Goal: Transaction & Acquisition: Obtain resource

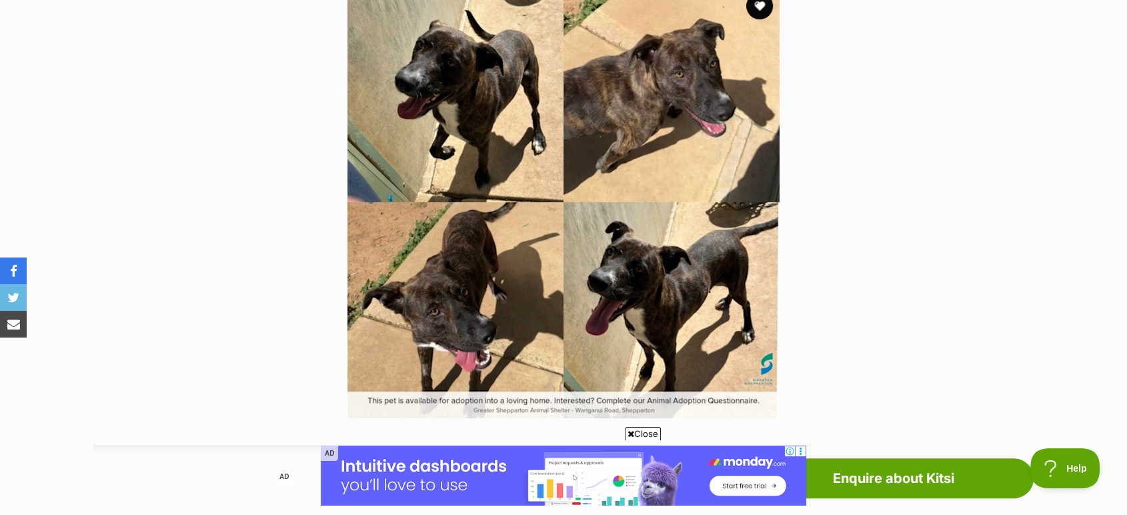
scroll to position [296, 0]
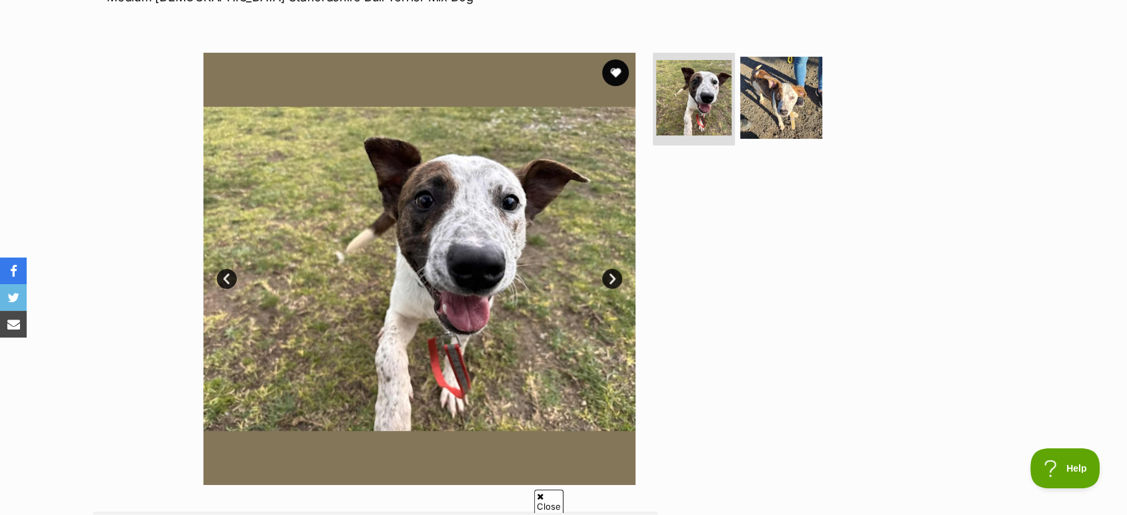
scroll to position [222, 0]
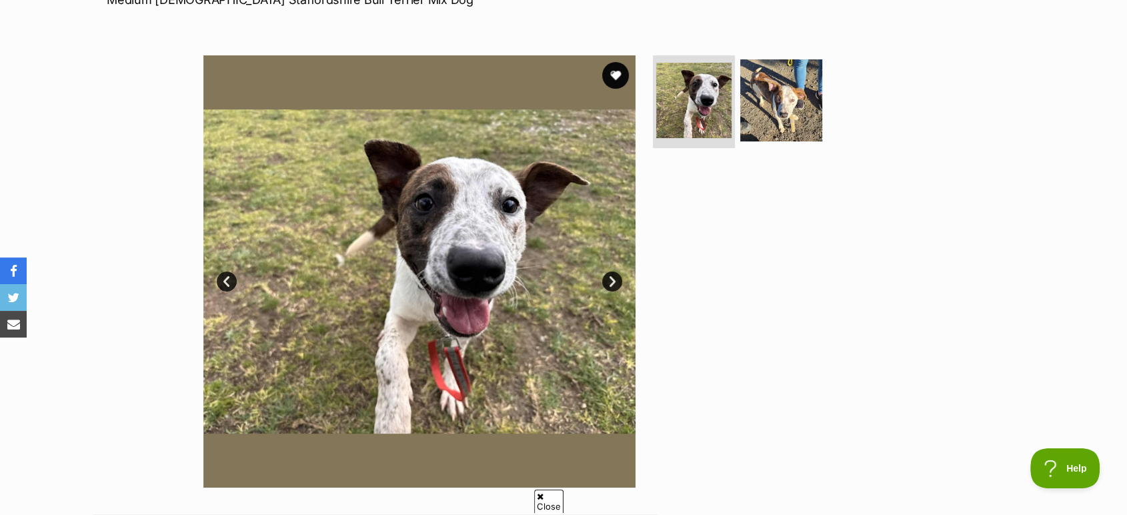
click at [609, 285] on link "Next" at bounding box center [612, 281] width 20 height 20
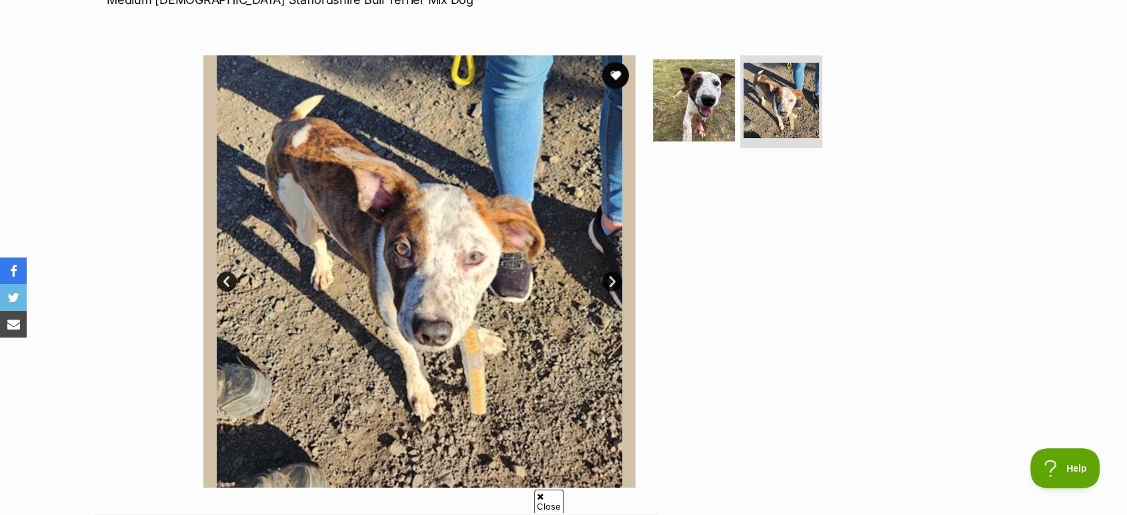
click at [610, 285] on link "Next" at bounding box center [612, 281] width 20 height 20
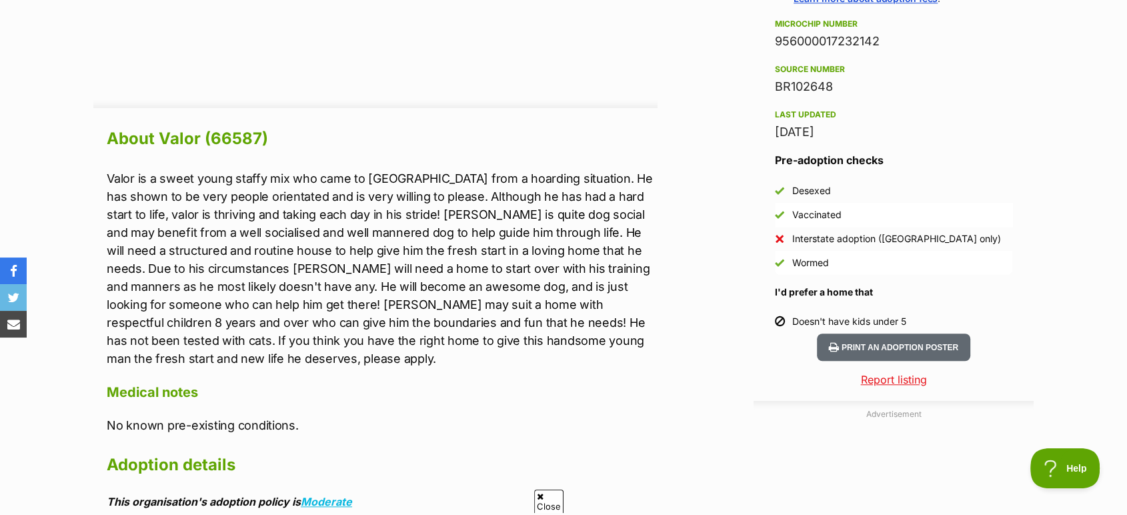
scroll to position [1111, 0]
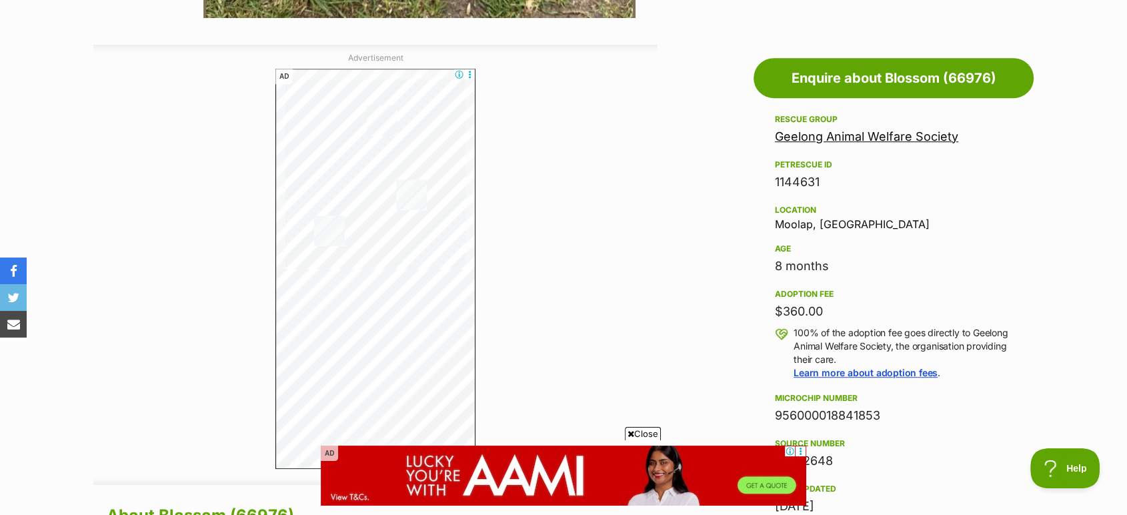
scroll to position [741, 0]
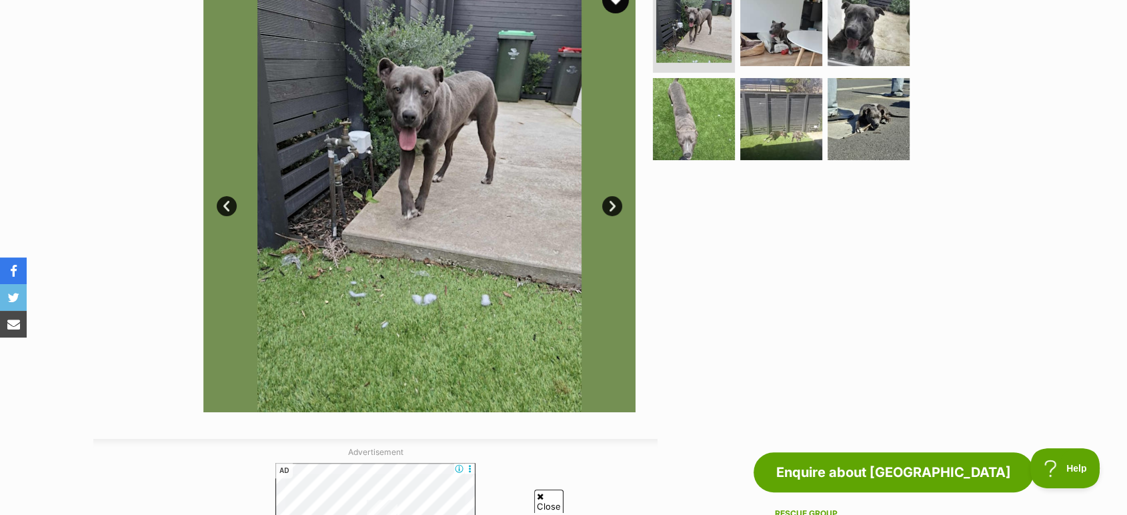
scroll to position [296, 0]
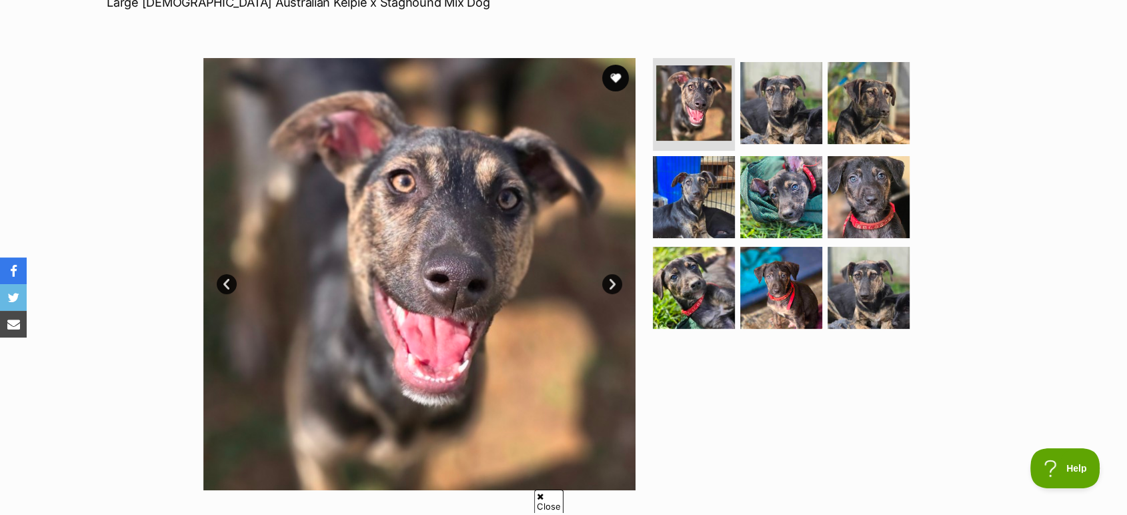
scroll to position [222, 0]
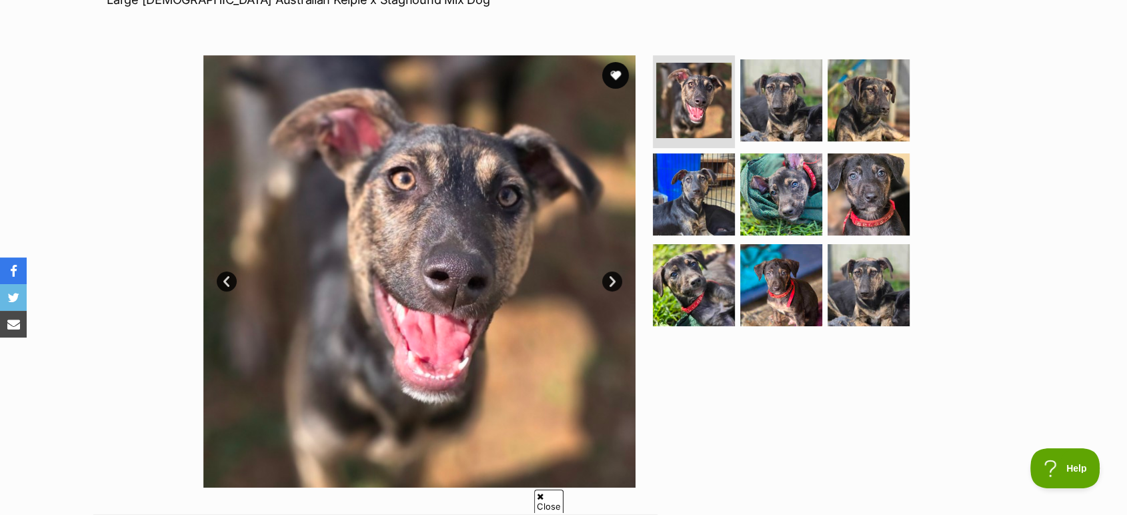
click at [614, 284] on link "Next" at bounding box center [612, 281] width 20 height 20
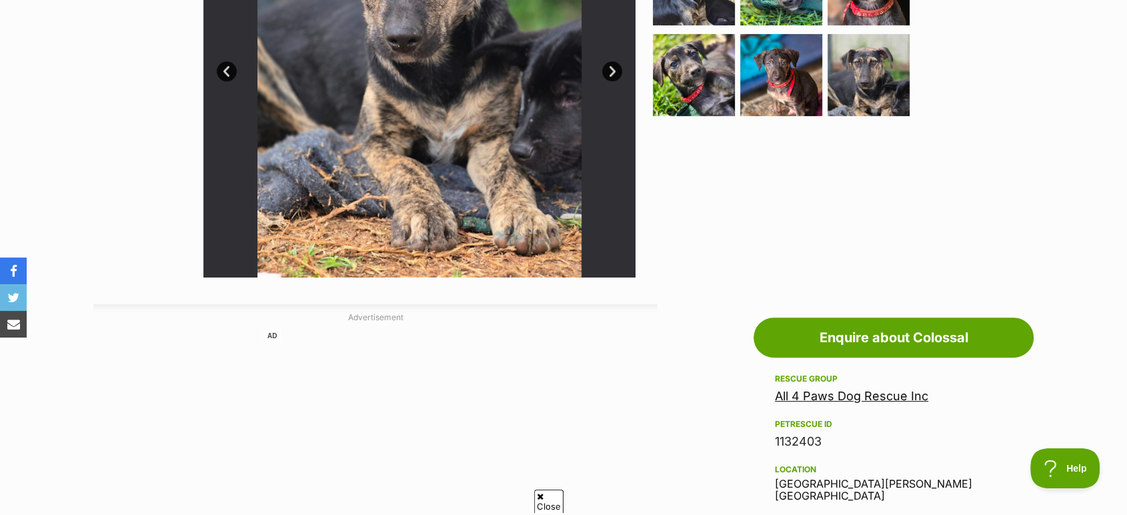
scroll to position [592, 0]
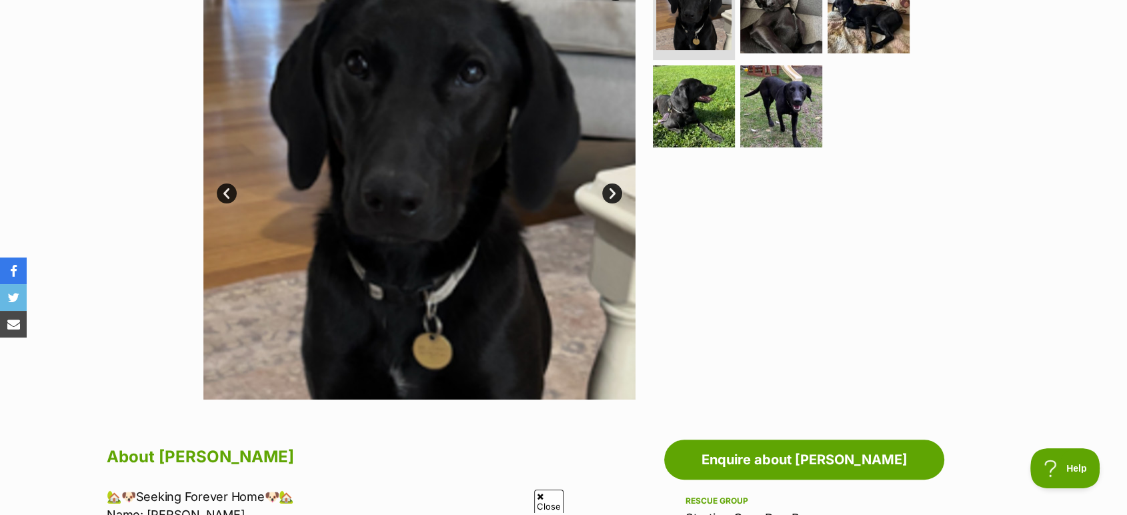
scroll to position [296, 0]
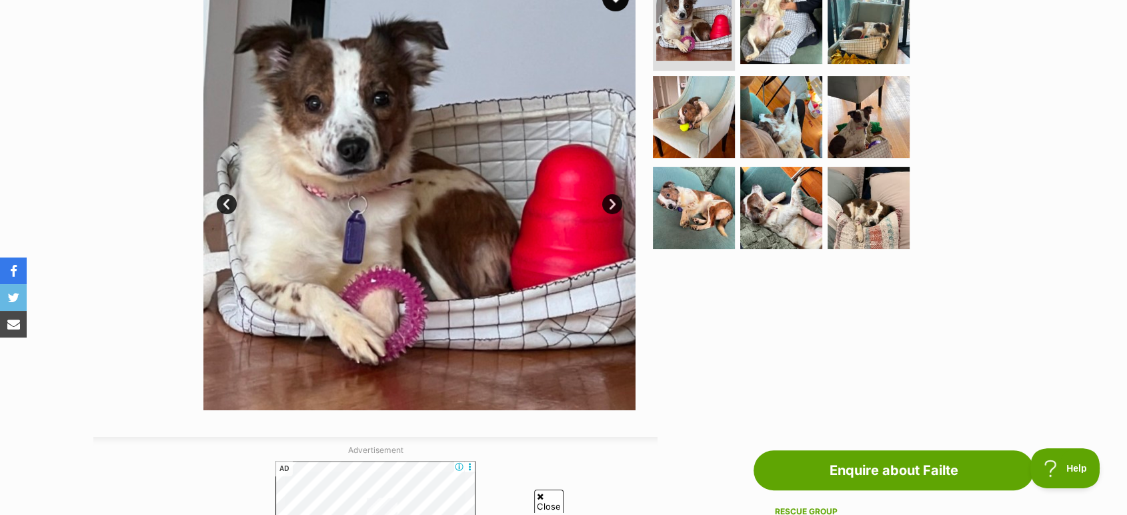
scroll to position [296, 0]
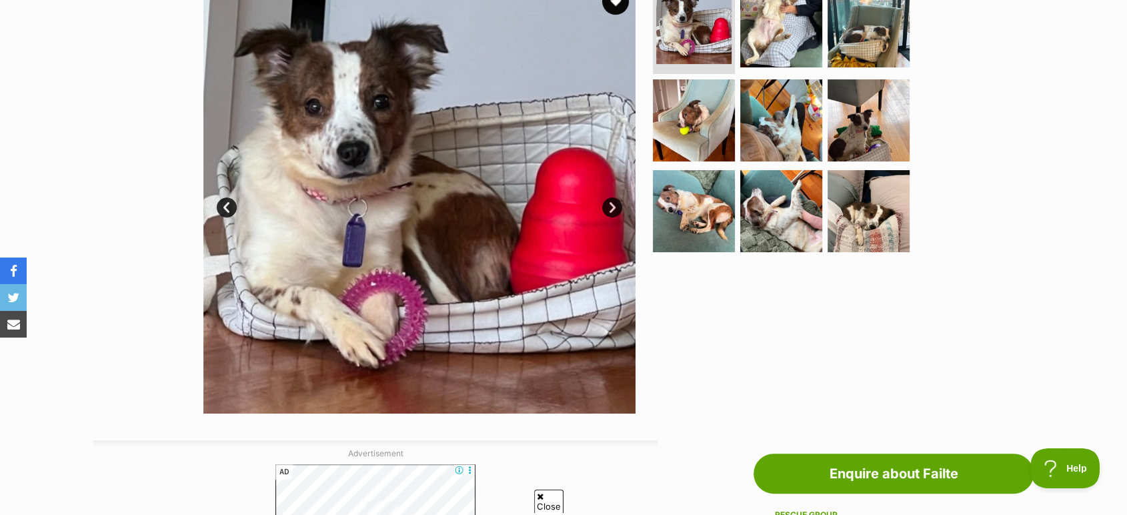
click at [614, 210] on link "Next" at bounding box center [612, 207] width 20 height 20
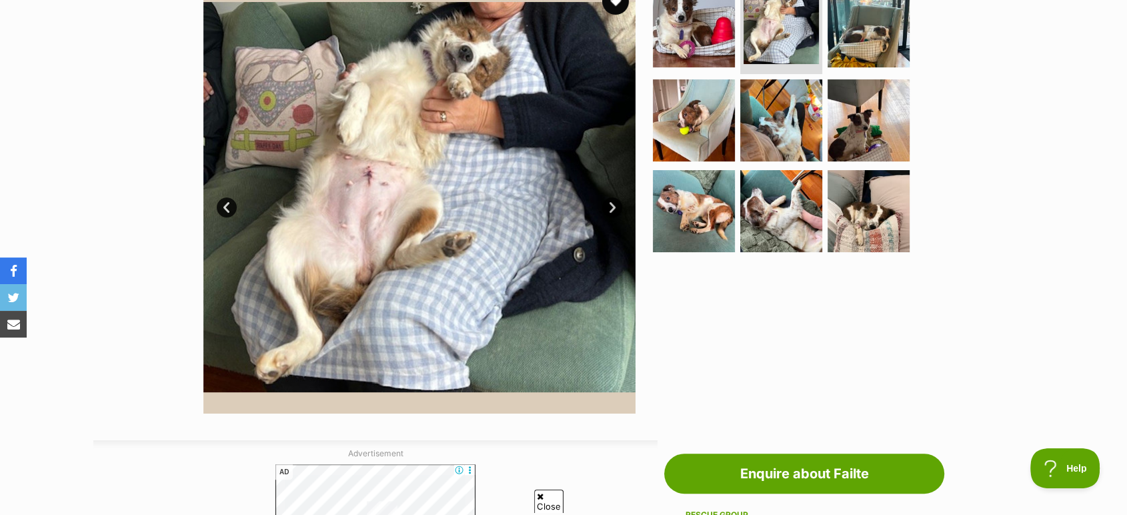
click at [615, 209] on link "Next" at bounding box center [612, 207] width 20 height 20
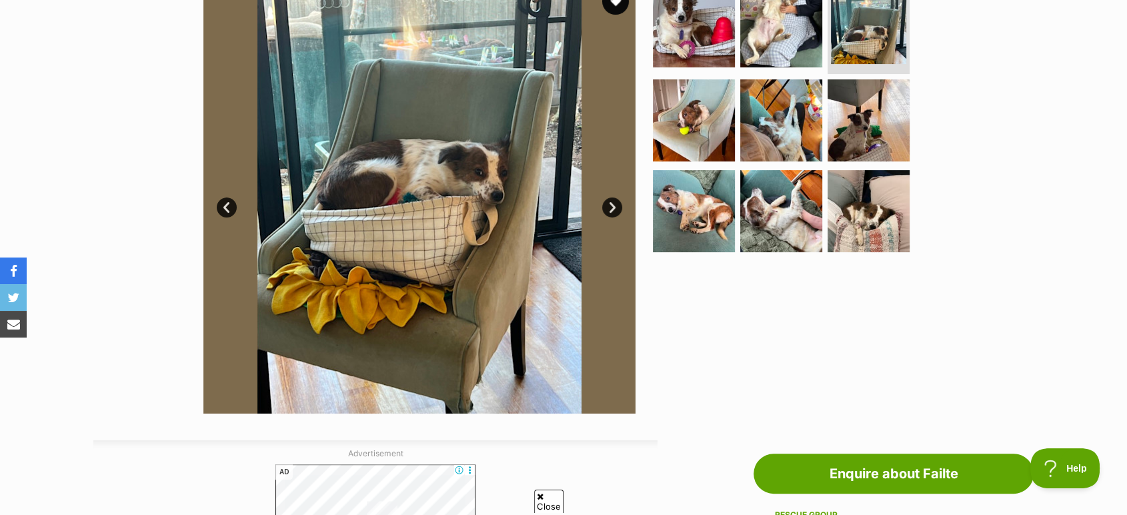
click at [615, 209] on link "Next" at bounding box center [612, 207] width 20 height 20
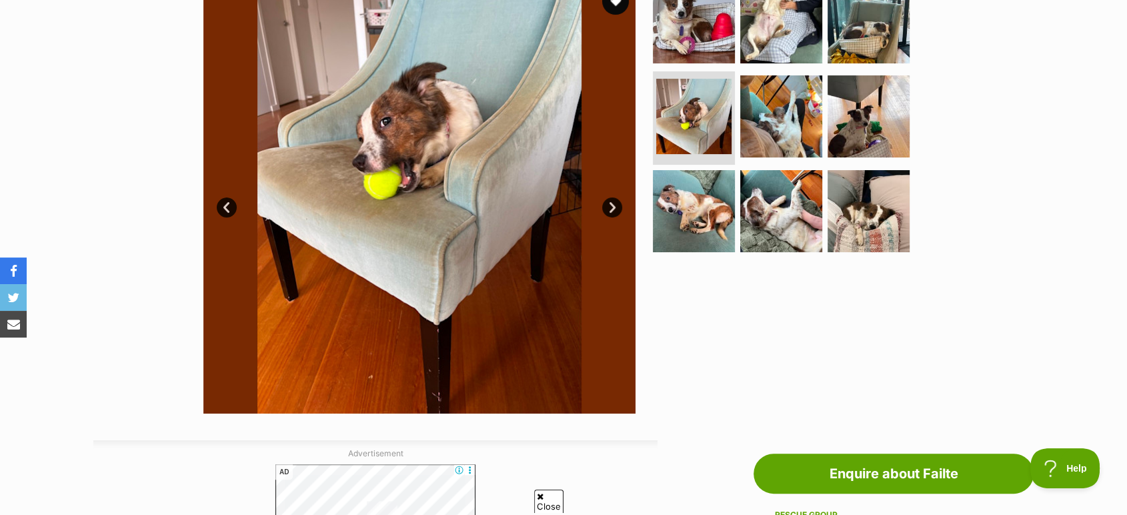
click at [615, 209] on link "Next" at bounding box center [612, 207] width 20 height 20
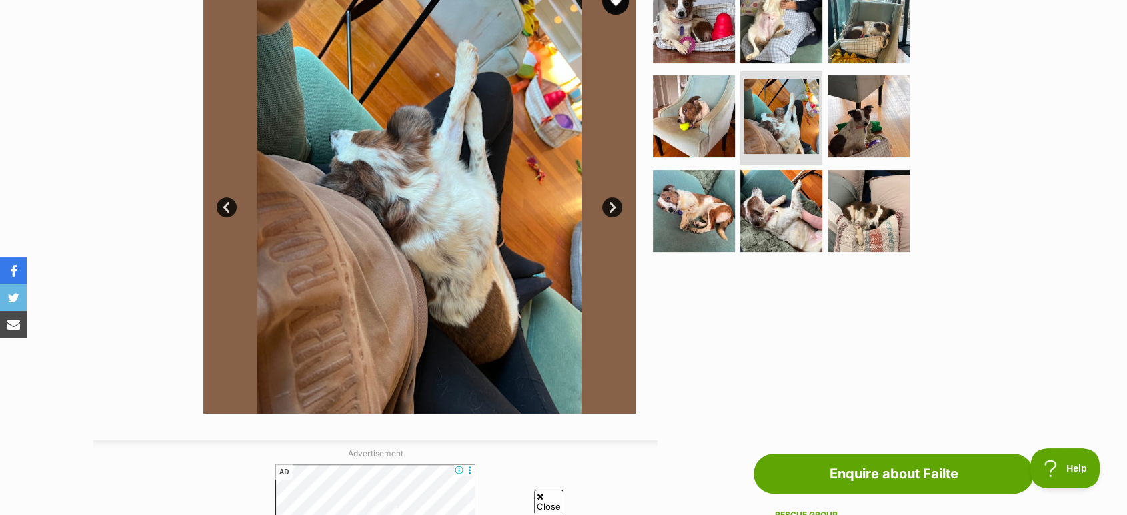
click at [615, 209] on link "Next" at bounding box center [612, 207] width 20 height 20
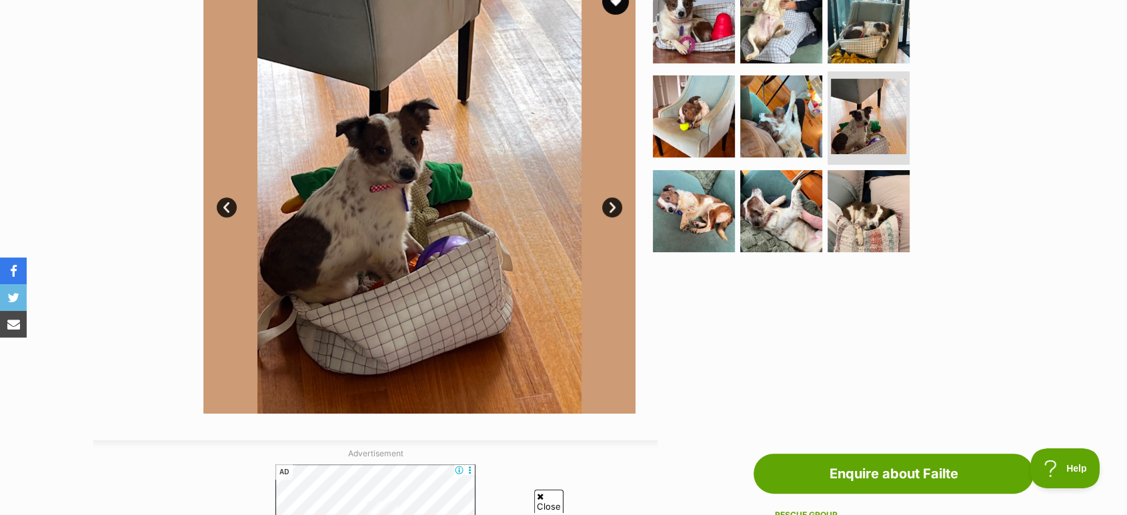
click at [615, 209] on link "Next" at bounding box center [612, 207] width 20 height 20
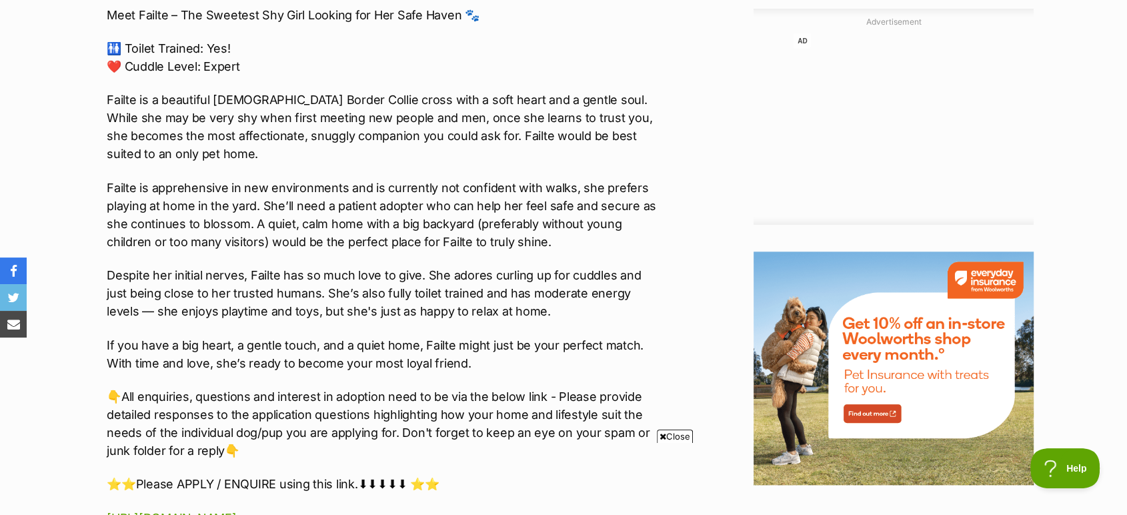
scroll to position [0, 0]
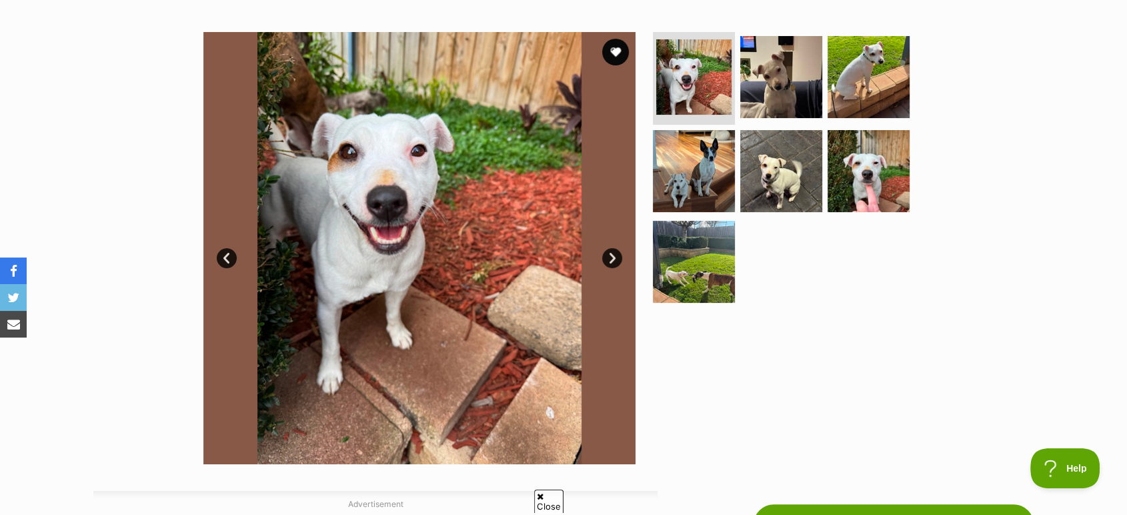
scroll to position [222, 0]
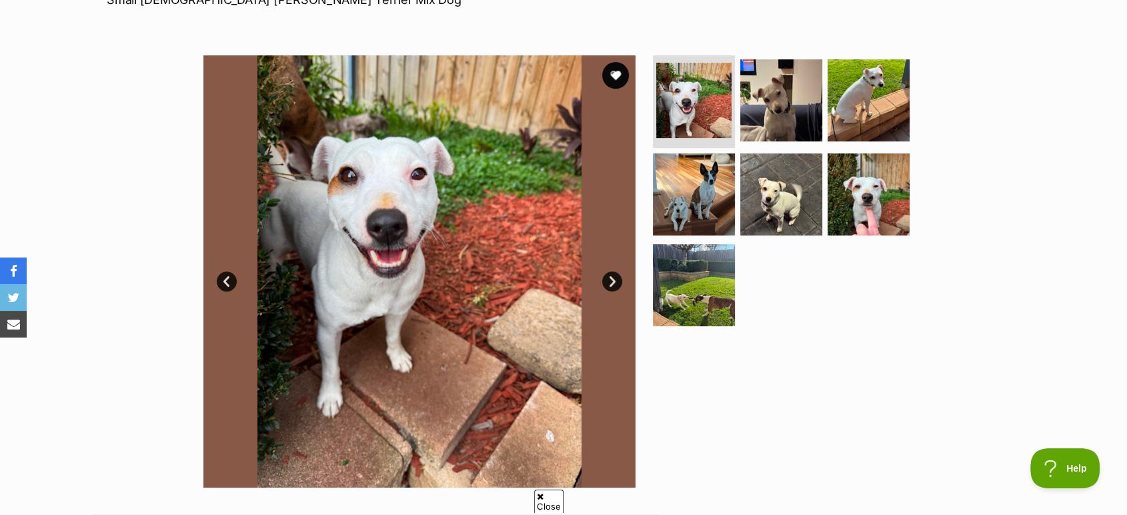
click at [615, 284] on link "Next" at bounding box center [612, 281] width 20 height 20
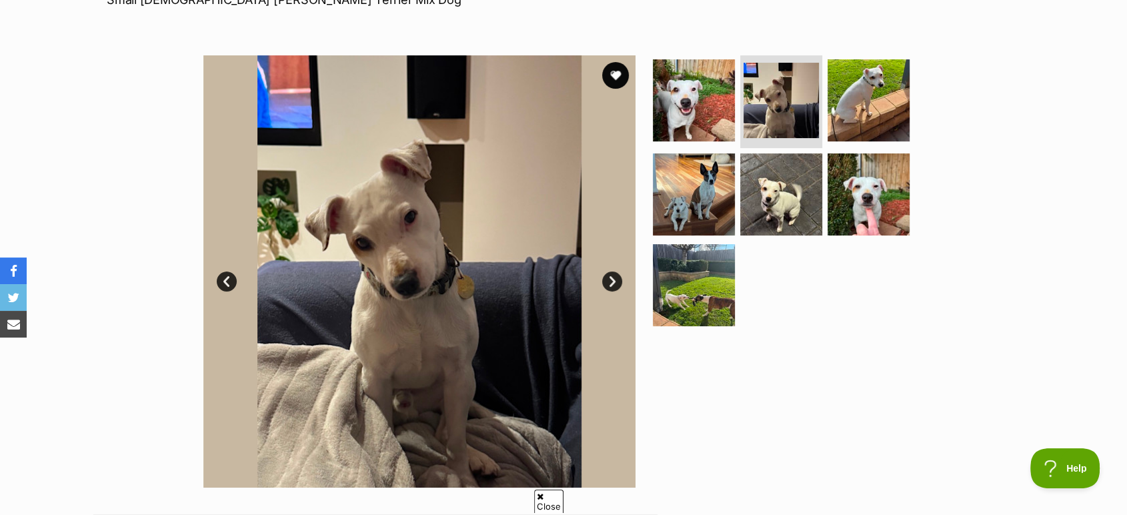
click at [615, 284] on link "Next" at bounding box center [612, 281] width 20 height 20
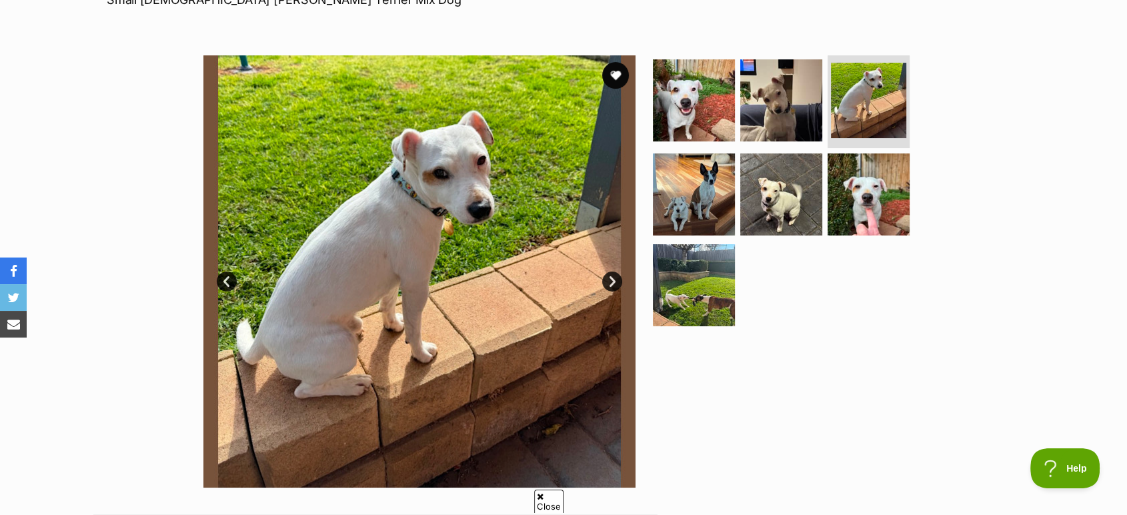
click at [615, 284] on link "Next" at bounding box center [612, 281] width 20 height 20
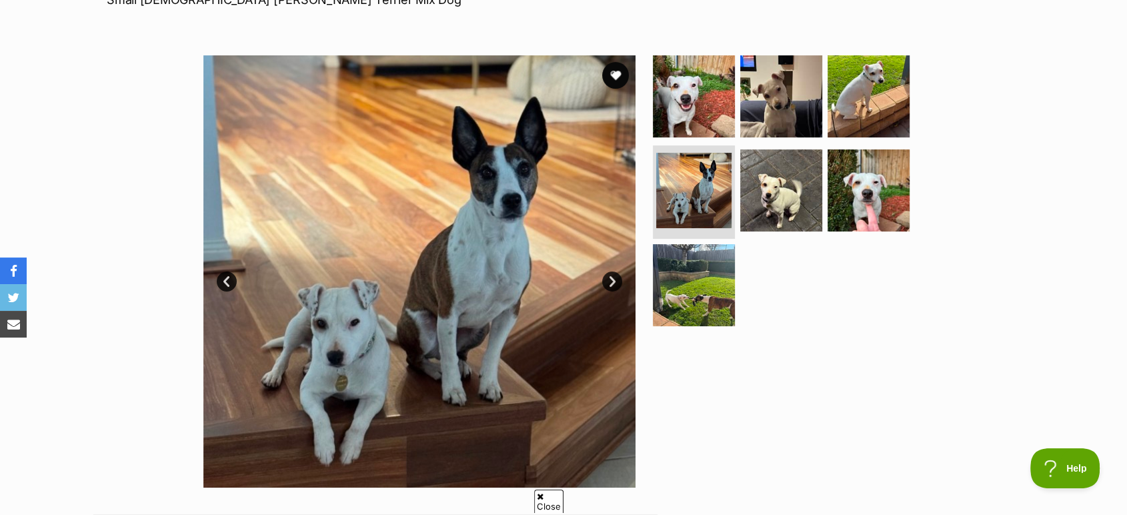
click at [615, 284] on link "Next" at bounding box center [612, 281] width 20 height 20
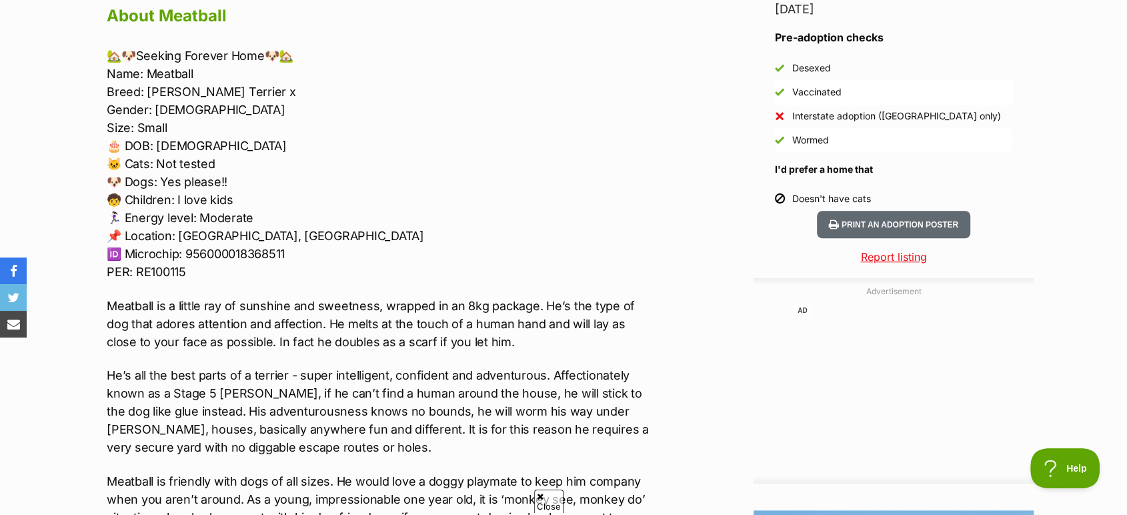
scroll to position [1185, 0]
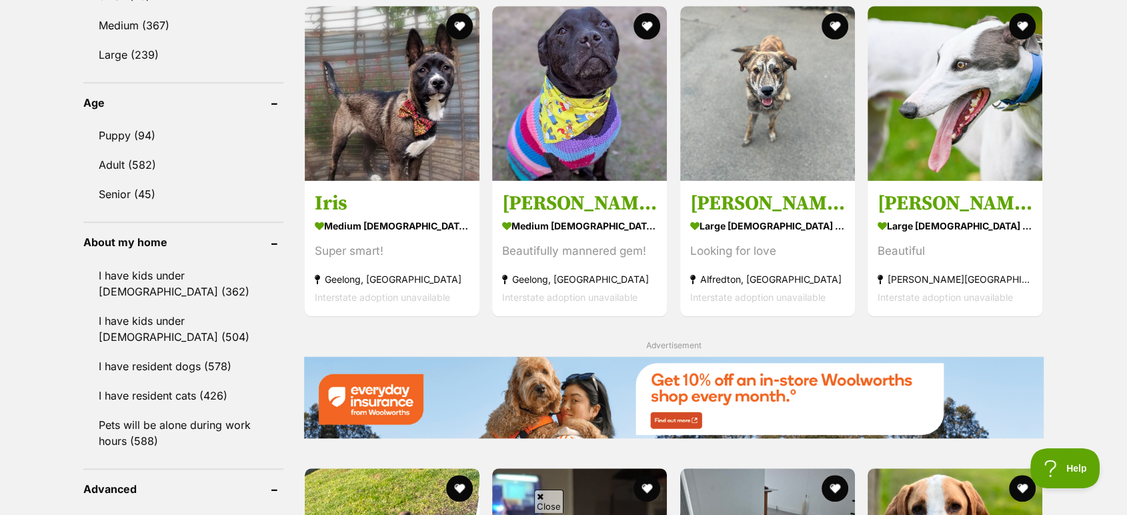
scroll to position [1259, 0]
